Goal: Find specific page/section: Find specific page/section

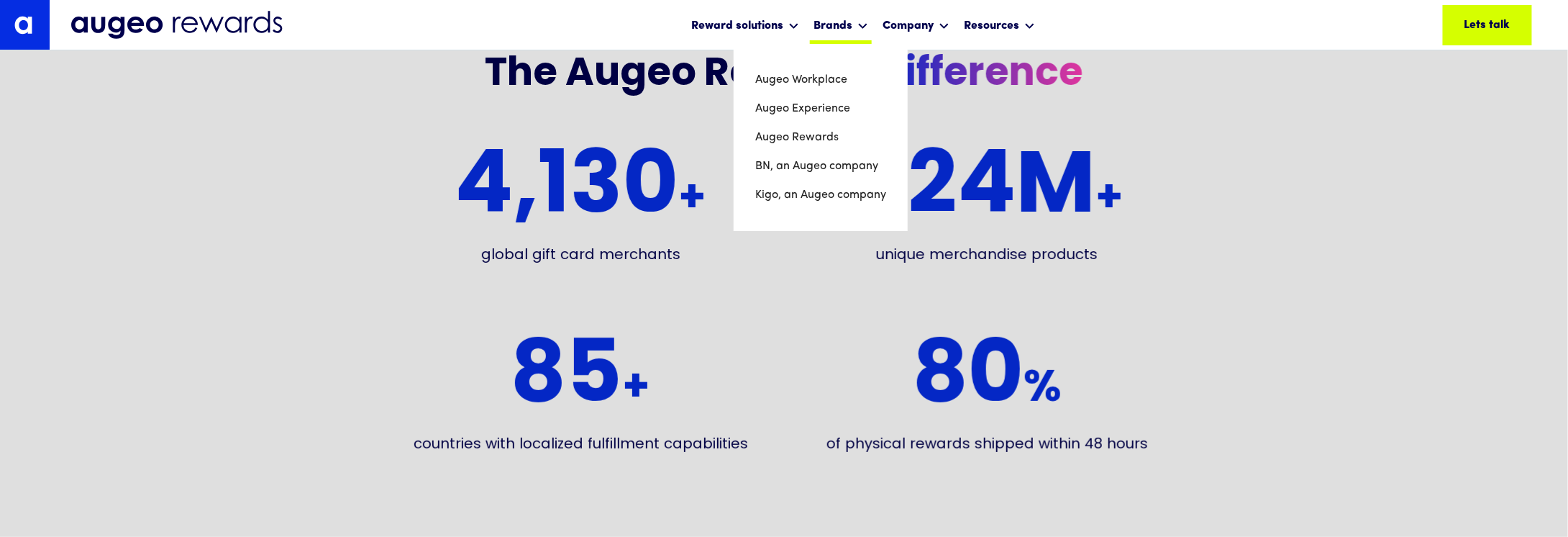
scroll to position [2756, 0]
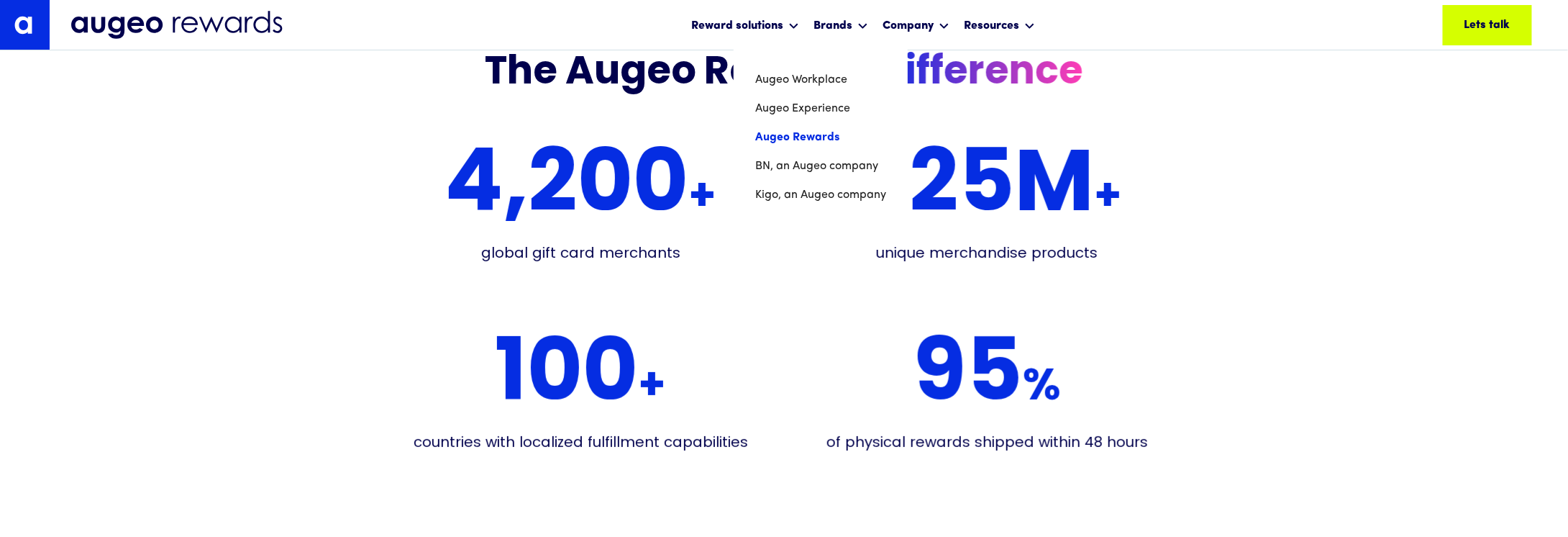
click at [818, 132] on link "Augeo Rewards" at bounding box center [821, 137] width 131 height 29
click at [816, 137] on link "Augeo Rewards" at bounding box center [821, 137] width 131 height 29
click at [795, 135] on link "Augeo Rewards" at bounding box center [821, 137] width 131 height 29
click at [803, 102] on link "Augeo Experience" at bounding box center [821, 109] width 131 height 29
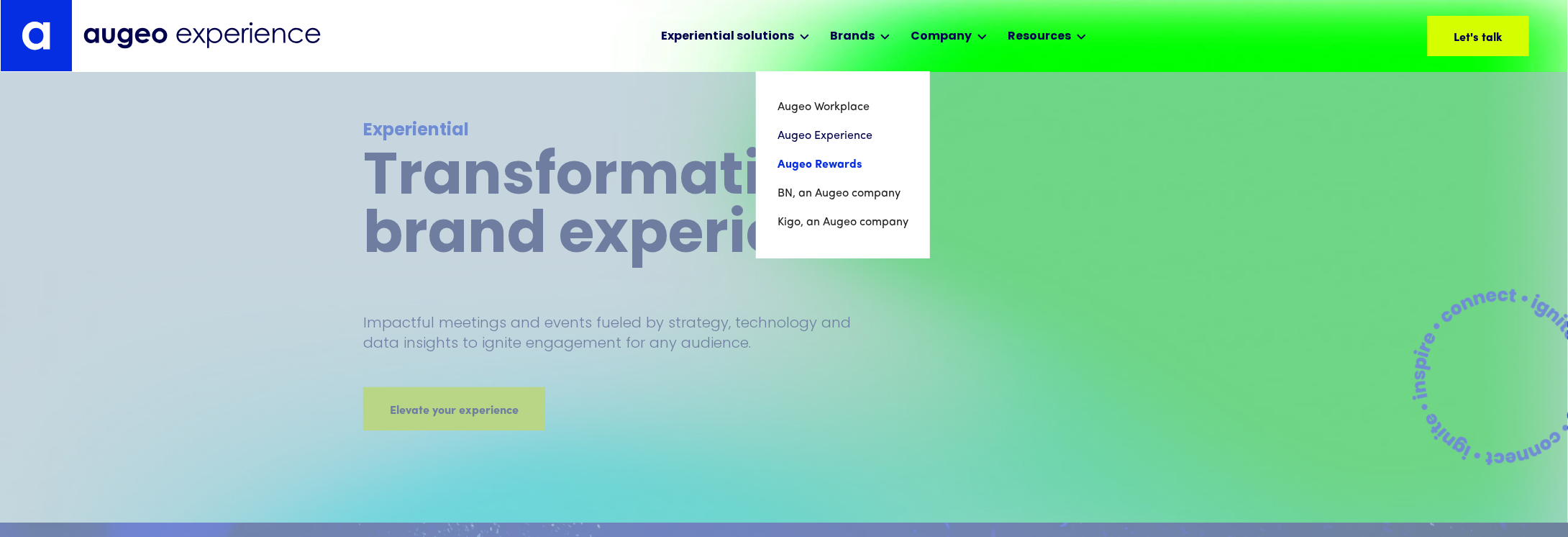
click at [833, 167] on link "Augeo Rewards" at bounding box center [843, 164] width 131 height 29
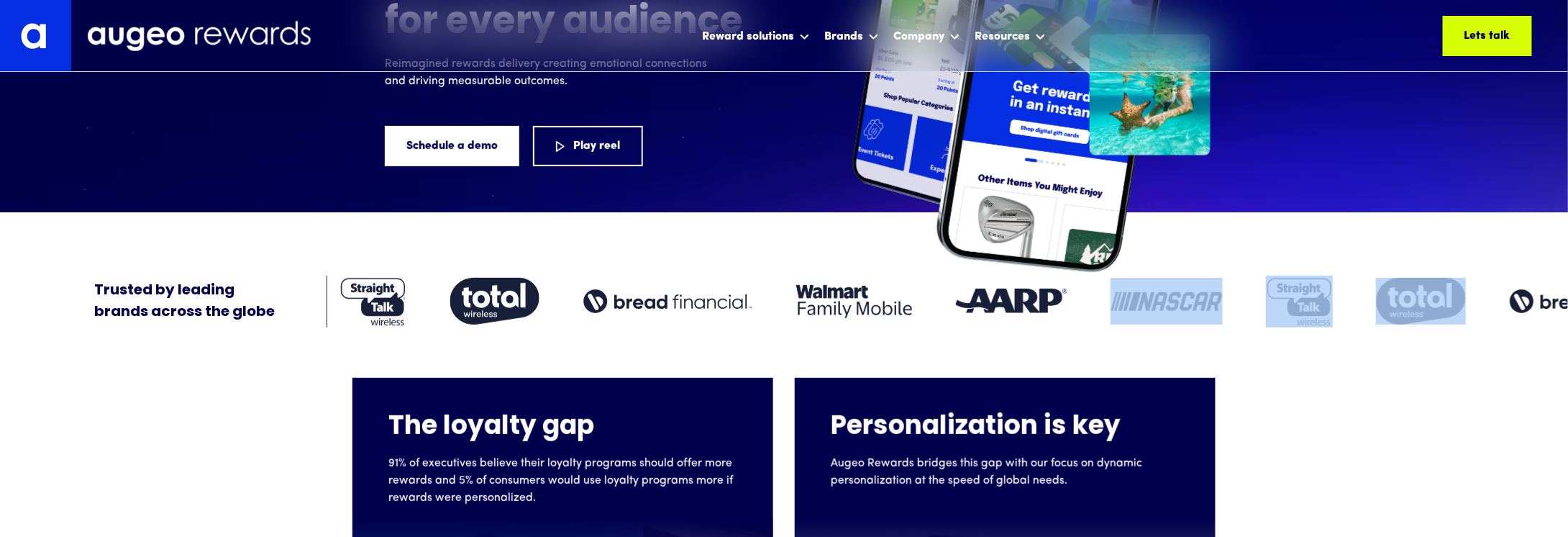
drag, startPoint x: 1497, startPoint y: 306, endPoint x: 1182, endPoint y: 321, distance: 315.4
click at [1182, 321] on div at bounding box center [1216, 301] width 926 height 52
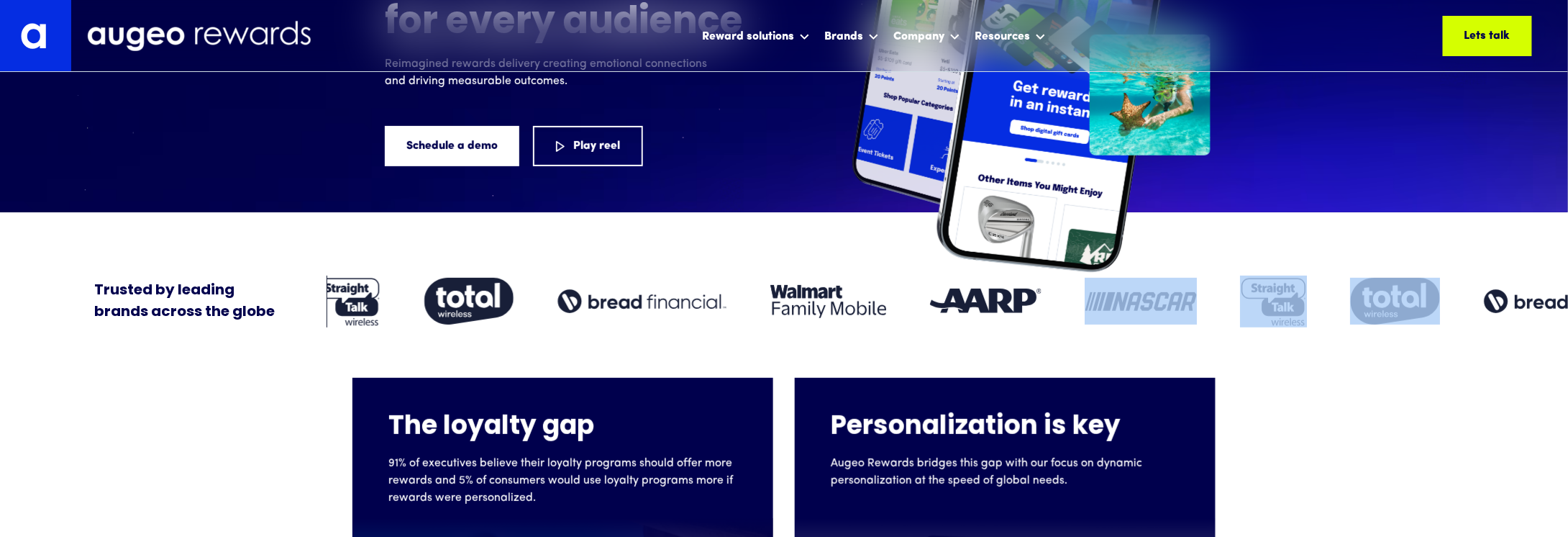
scroll to position [217, 0]
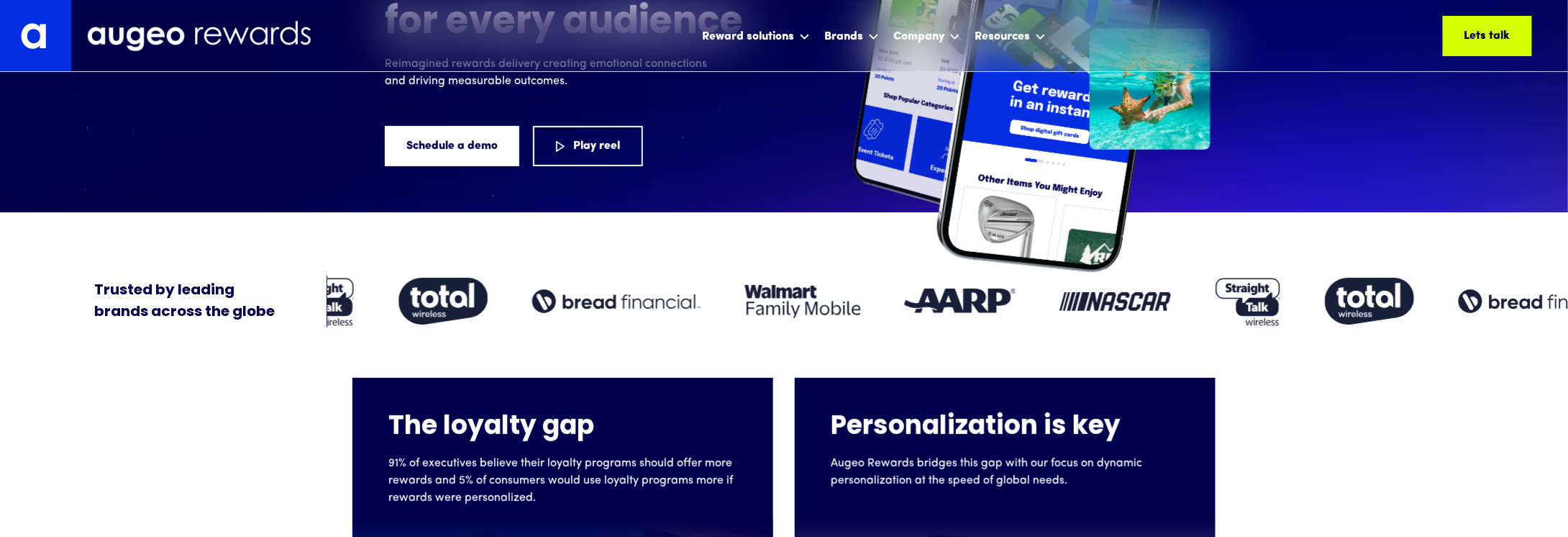
click at [1397, 413] on div "The loyalty gap 91% of executives believe their loyalty programs should offer m…" at bounding box center [784, 535] width 1568 height 416
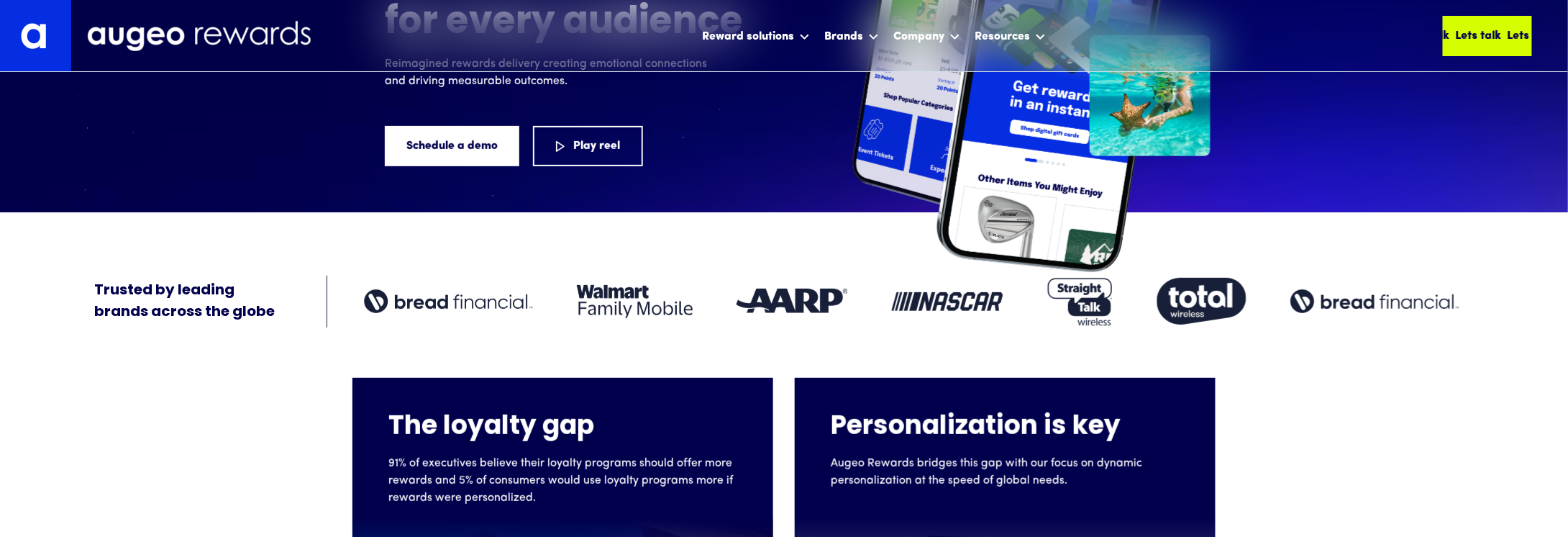
click at [1495, 46] on div "Lets talk Lets talk Lets talk Lets talk Lets talk Lets talk" at bounding box center [1487, 35] width 89 height 40
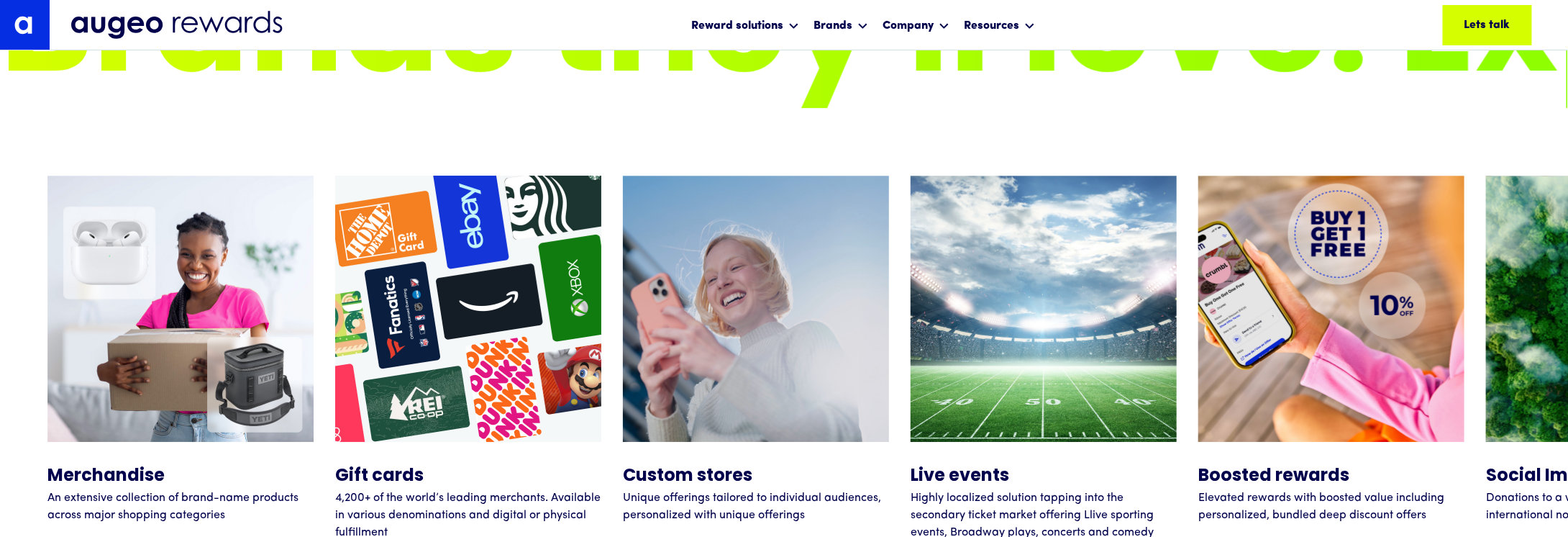
scroll to position [5190, 0]
